Goal: Find specific page/section: Find specific page/section

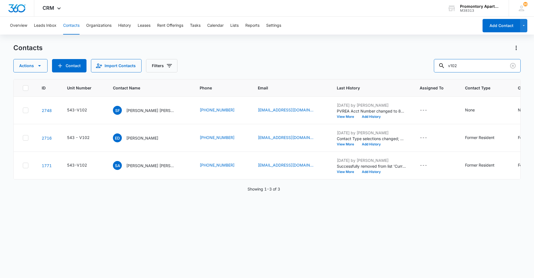
drag, startPoint x: 439, startPoint y: 65, endPoint x: 392, endPoint y: 66, distance: 47.3
click at [392, 66] on div "Actions Contact Import Contacts Filters v102" at bounding box center [266, 65] width 507 height 13
type input "f105"
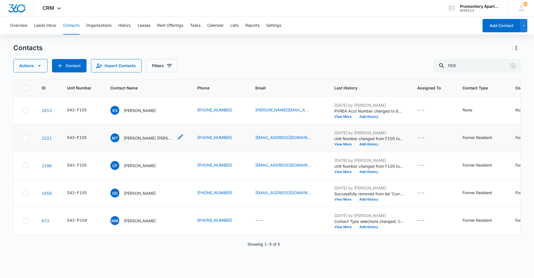
click at [146, 138] on p "[PERSON_NAME] [PERSON_NAME]" at bounding box center [149, 138] width 50 height 6
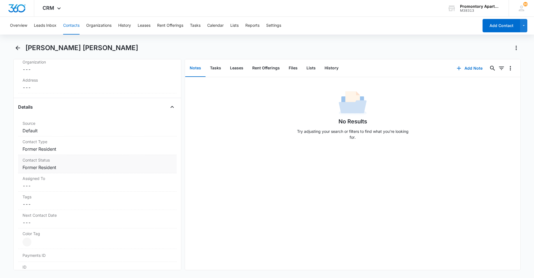
scroll to position [56, 0]
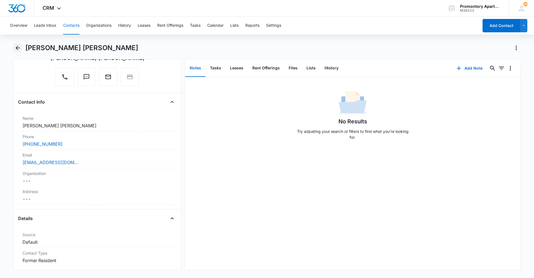
click at [15, 47] on icon "Back" at bounding box center [17, 48] width 7 height 7
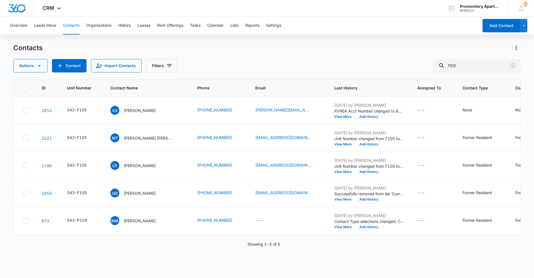
click at [148, 262] on div "ID Unit Number Contact Name Phone Email Last History Assigned To Contact Type C…" at bounding box center [266, 174] width 507 height 191
click at [393, 66] on div "Actions Contact Import Contacts Filters f105" at bounding box center [266, 65] width 507 height 13
click at [465, 66] on input "f105" at bounding box center [477, 65] width 87 height 13
click at [465, 65] on input "f105" at bounding box center [477, 65] width 87 height 13
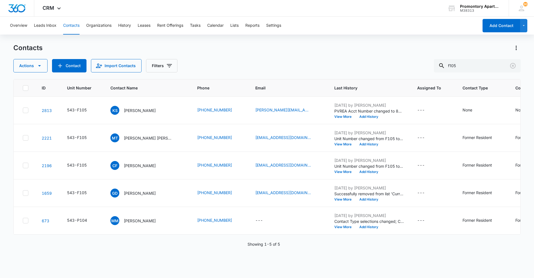
click at [293, 47] on div "Contacts" at bounding box center [266, 47] width 507 height 9
click at [213, 258] on div "ID Unit Number Contact Name Phone Email Last History Assigned To Contact Type C…" at bounding box center [266, 174] width 507 height 191
click at [412, 253] on div "ID Unit Number Contact Name Phone Email Last History Assigned To Contact Type C…" at bounding box center [266, 174] width 507 height 191
click at [297, 61] on div "Actions Contact Import Contacts Filters f105" at bounding box center [266, 65] width 507 height 13
click at [130, 261] on div "ID Unit Number Contact Name Phone Email Last History Assigned To Contact Type C…" at bounding box center [266, 174] width 507 height 191
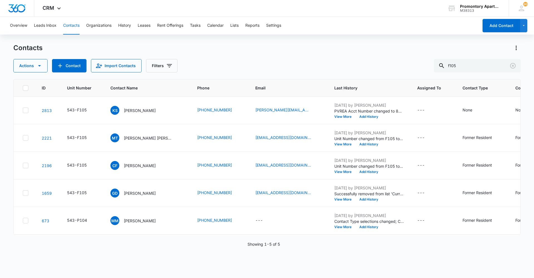
click at [269, 51] on div "Contacts" at bounding box center [266, 47] width 507 height 9
